Goal: Information Seeking & Learning: Check status

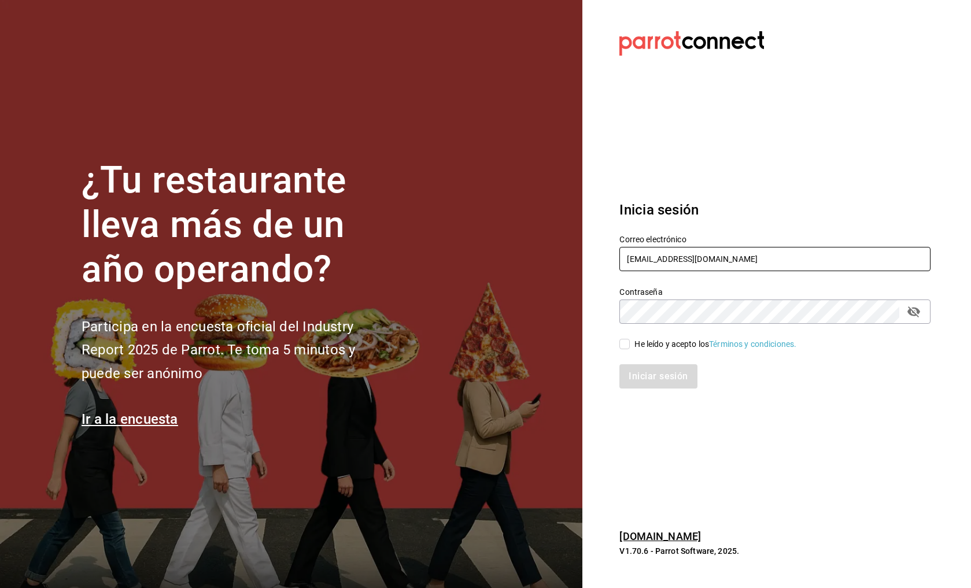
type input "brendavelaz85@gmail.com"
click at [629, 343] on input "He leído y acepto los Términos y condiciones." at bounding box center [624, 344] width 10 height 10
checkbox input "true"
click at [918, 315] on icon "passwordField" at bounding box center [914, 312] width 14 height 14
click at [685, 371] on button "Iniciar sesión" at bounding box center [657, 376] width 77 height 24
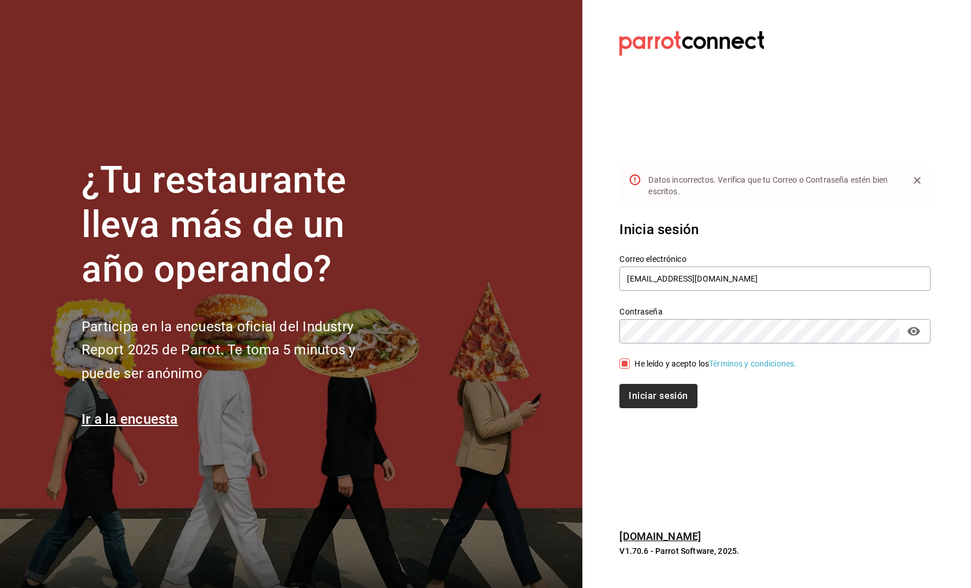
click at [649, 400] on button "Iniciar sesión" at bounding box center [657, 396] width 77 height 24
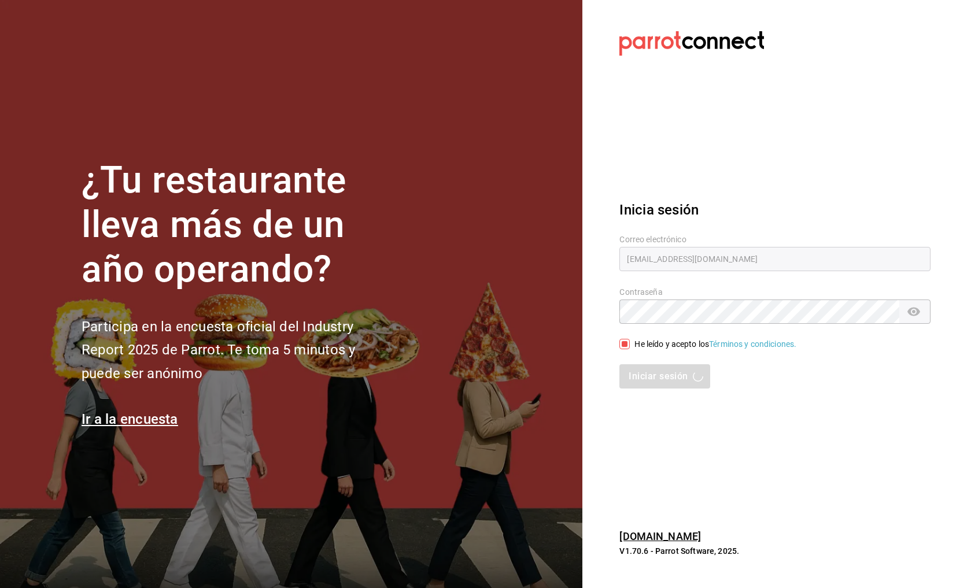
scroll to position [1, -1]
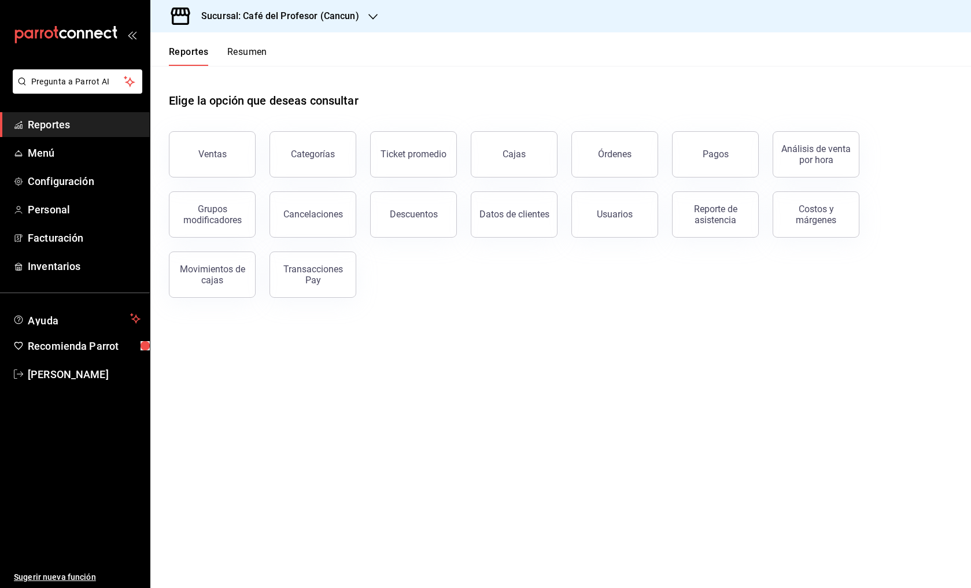
click at [360, 23] on div "Sucursal: Café del Profesor (Cancun)" at bounding box center [271, 16] width 223 height 32
click at [280, 76] on div "Café del Profesor (Acanceh)" at bounding box center [237, 76] width 155 height 12
click at [320, 28] on div "Sucursal: Café del Profesor (Acanceh)" at bounding box center [274, 16] width 228 height 32
click at [258, 43] on div "Café del Profesor (Cancun)" at bounding box center [236, 50] width 173 height 26
click at [541, 156] on link "Cajas" at bounding box center [514, 154] width 87 height 46
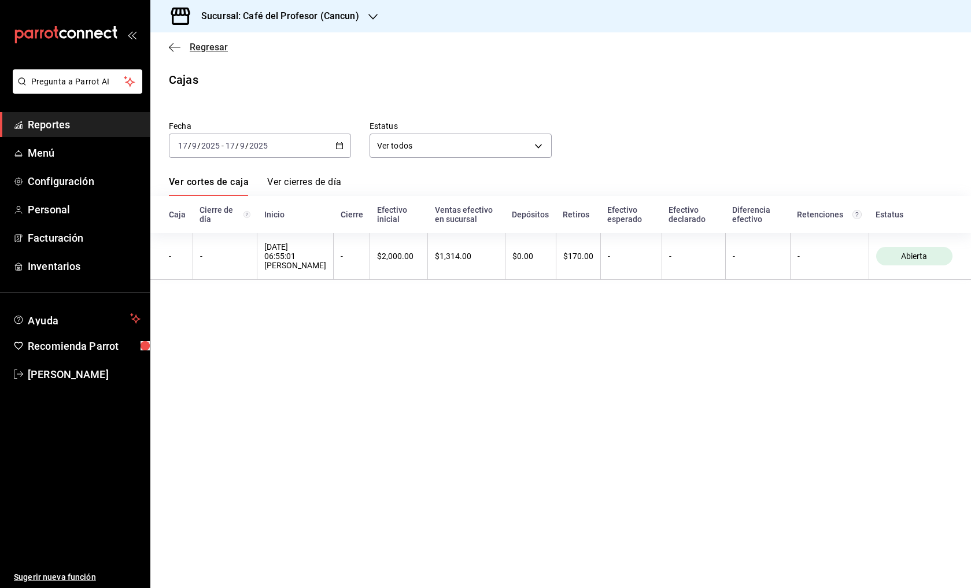
click at [178, 50] on icon "button" at bounding box center [175, 47] width 12 height 10
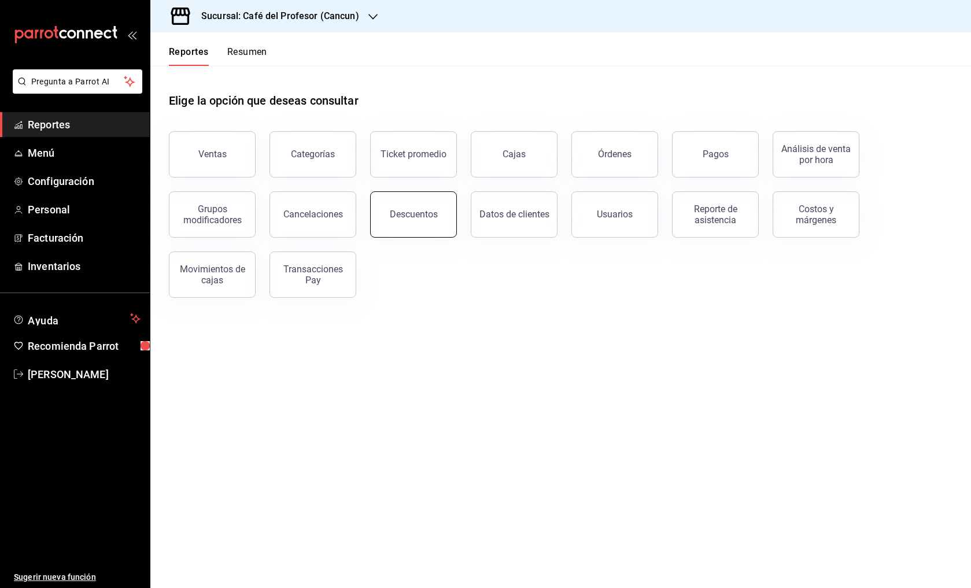
click at [406, 202] on button "Descuentos" at bounding box center [413, 214] width 87 height 46
click at [413, 223] on button "Descuentos" at bounding box center [413, 214] width 87 height 46
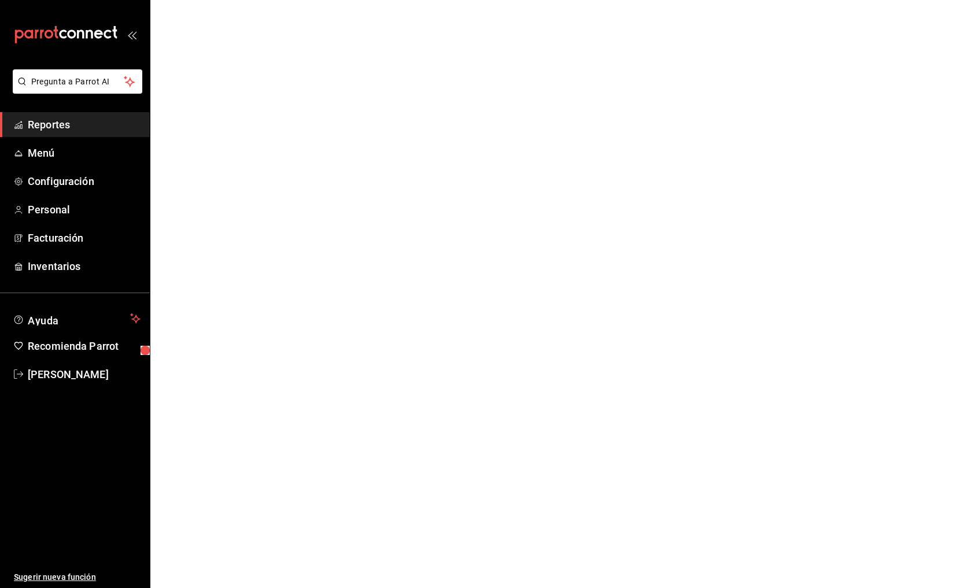
scroll to position [1, 0]
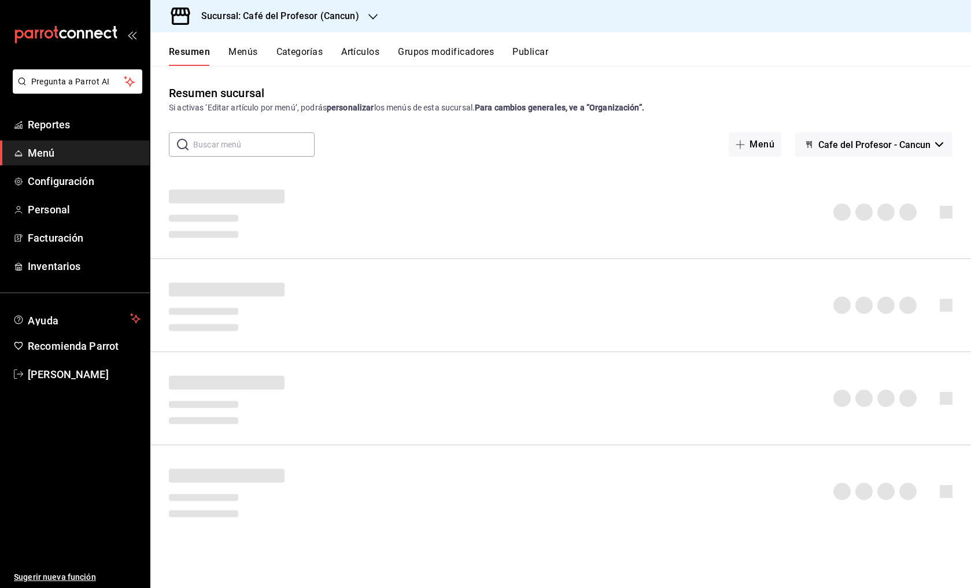
click at [291, 25] on div "Sucursal: Café del Profesor (Cancun)" at bounding box center [271, 16] width 223 height 32
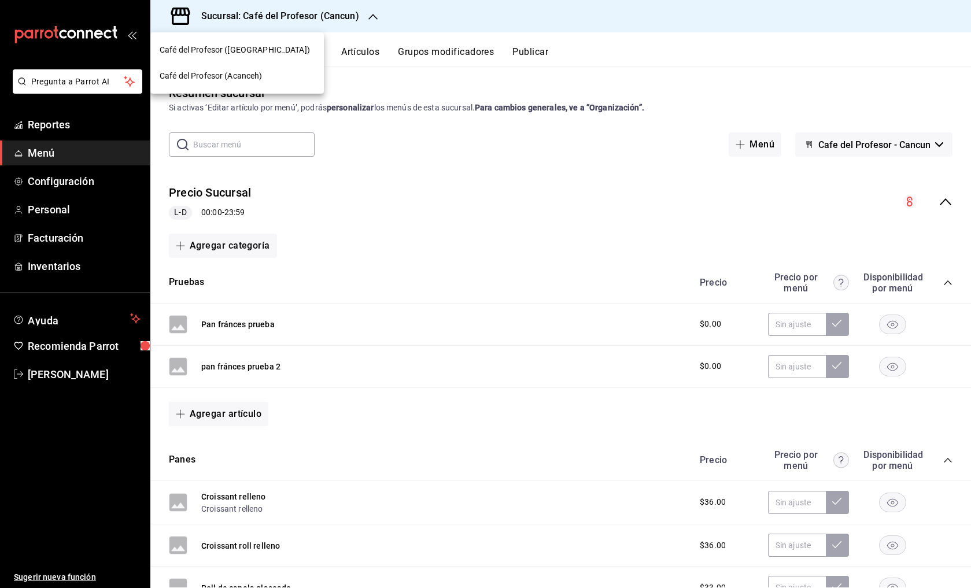
click at [222, 74] on span "Café del Profesor (Acanceh)" at bounding box center [211, 76] width 103 height 12
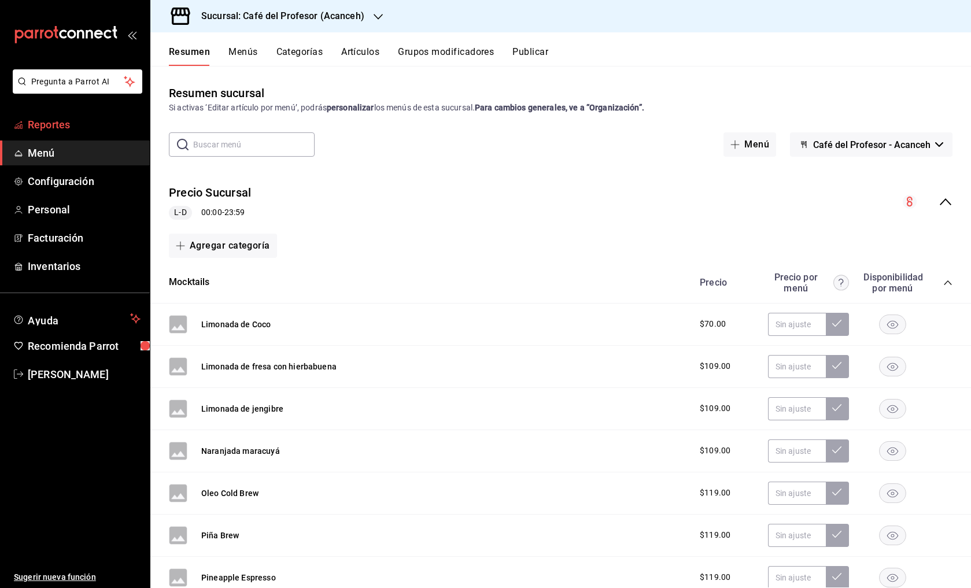
click at [50, 125] on span "Reportes" at bounding box center [84, 125] width 113 height 16
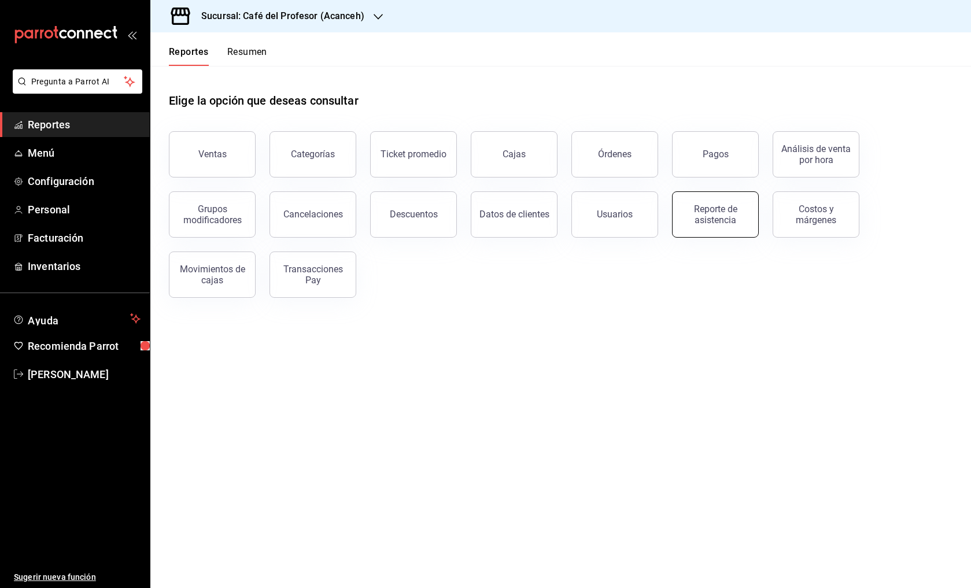
click at [711, 217] on div "Reporte de asistencia" at bounding box center [715, 215] width 72 height 22
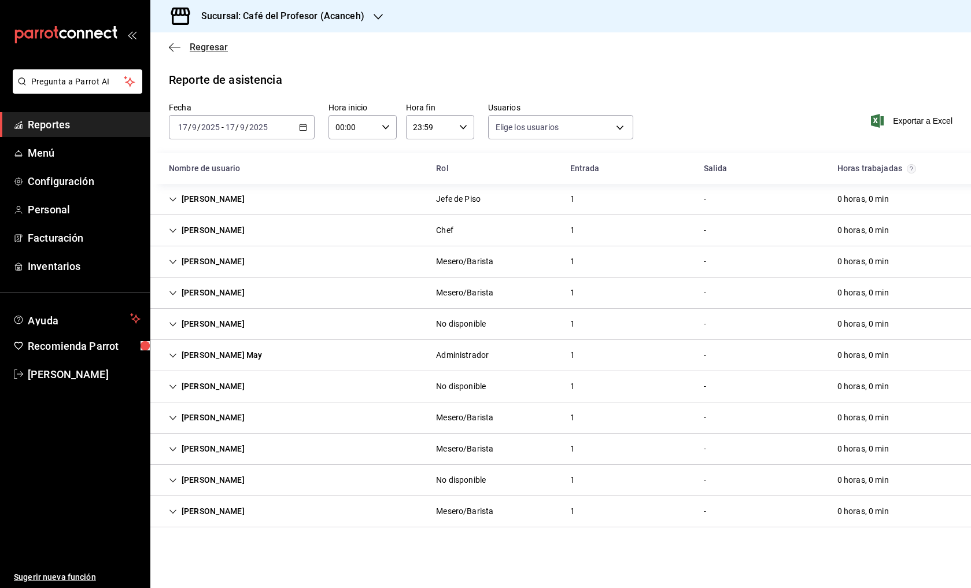
type input "20fffff5-e4cd-4835-a79c-7c5f05db6b0c,1955d23f-4ff6-417b-a3e3-f7f3b21abf44,d2cb3…"
click at [171, 47] on icon "button" at bounding box center [175, 47] width 12 height 10
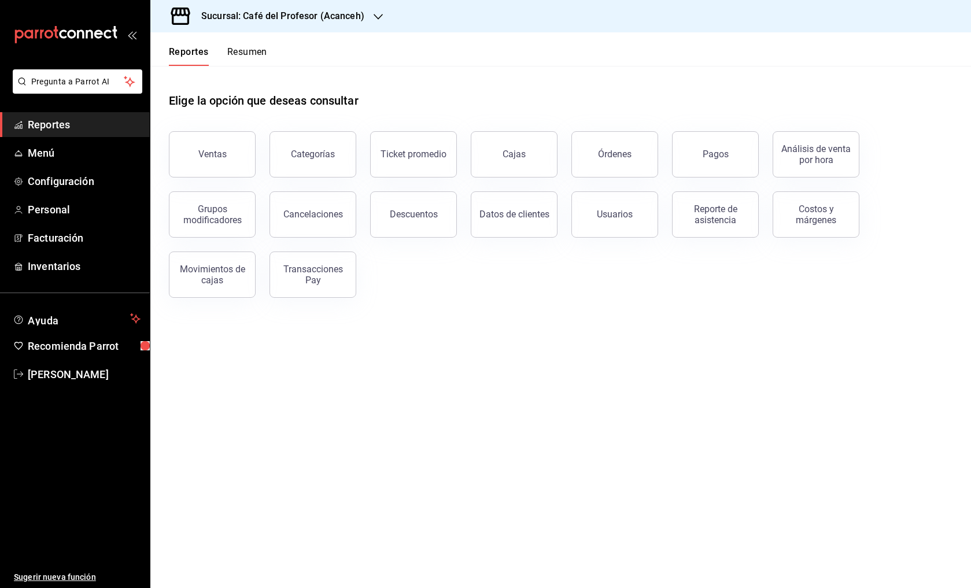
click at [537, 300] on div "Elige la opción que deseas consultar Ventas Categorías Ticket promedio Cajas Ór…" at bounding box center [560, 191] width 820 height 250
click at [444, 296] on div "Ventas Categorías Ticket promedio Cajas Órdenes Pagos Análisis de venta por hor…" at bounding box center [553, 207] width 797 height 180
